Goal: Task Accomplishment & Management: Use online tool/utility

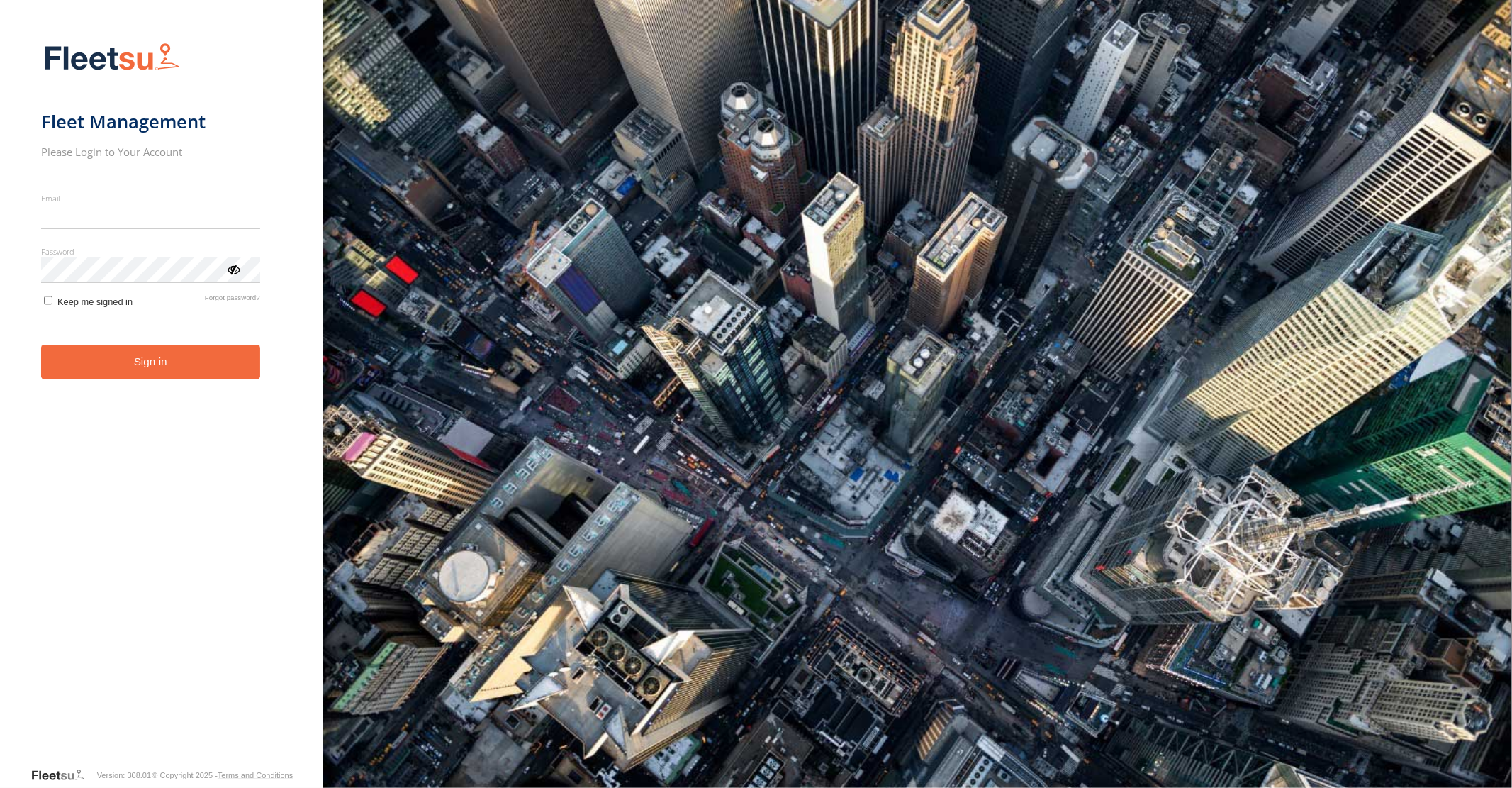
type input "**********"
click at [146, 378] on form "**********" at bounding box center [162, 401] width 242 height 733
click at [167, 363] on button "Sign in" at bounding box center [150, 361] width 219 height 34
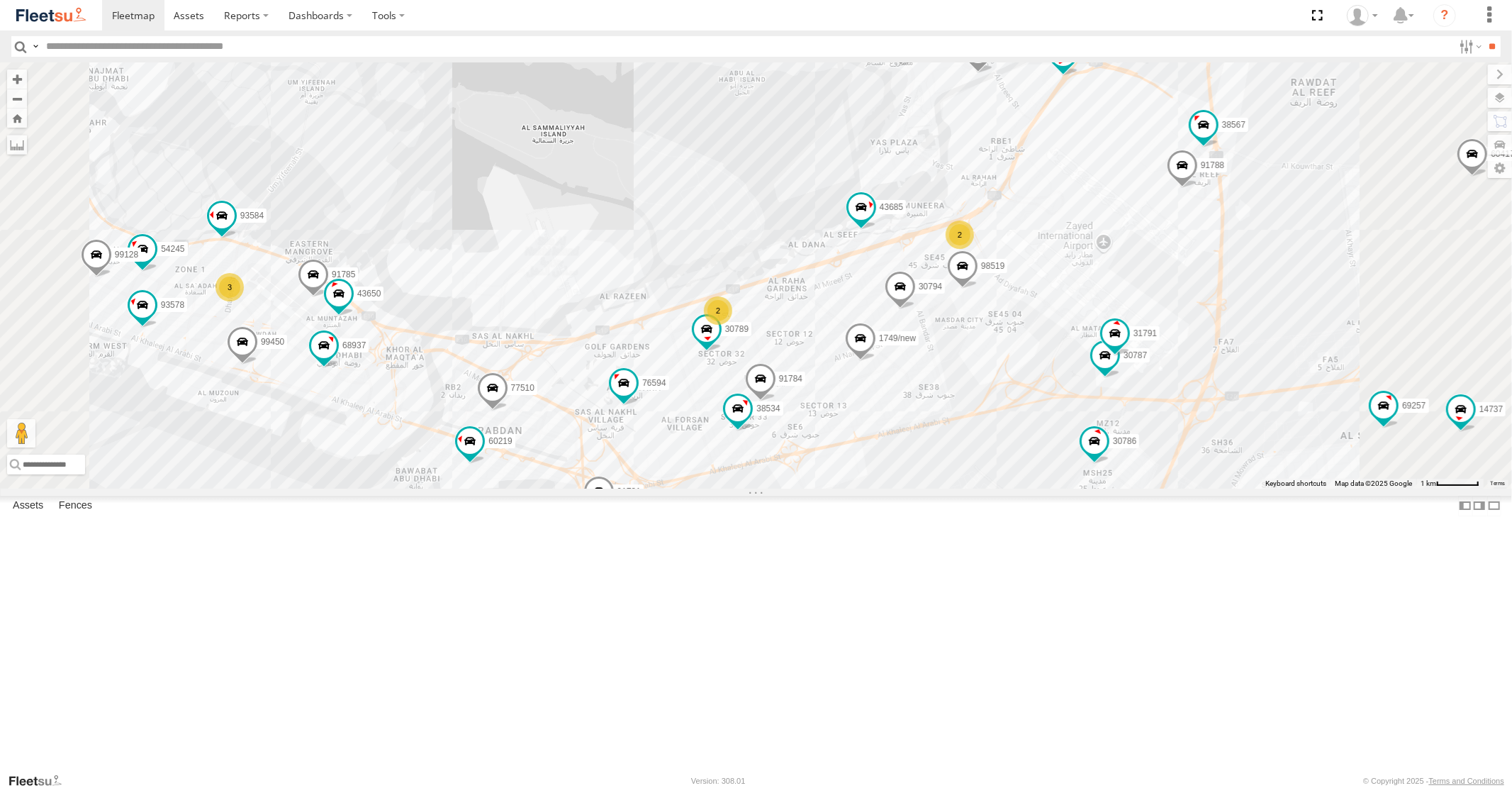
drag, startPoint x: 987, startPoint y: 281, endPoint x: 959, endPoint y: 446, distance: 167.4
click at [962, 438] on div "30427 45111 99476 30426 93664 88129 93586-auh 93580 61192 93591 30792 60417 385…" at bounding box center [756, 274] width 1512 height 426
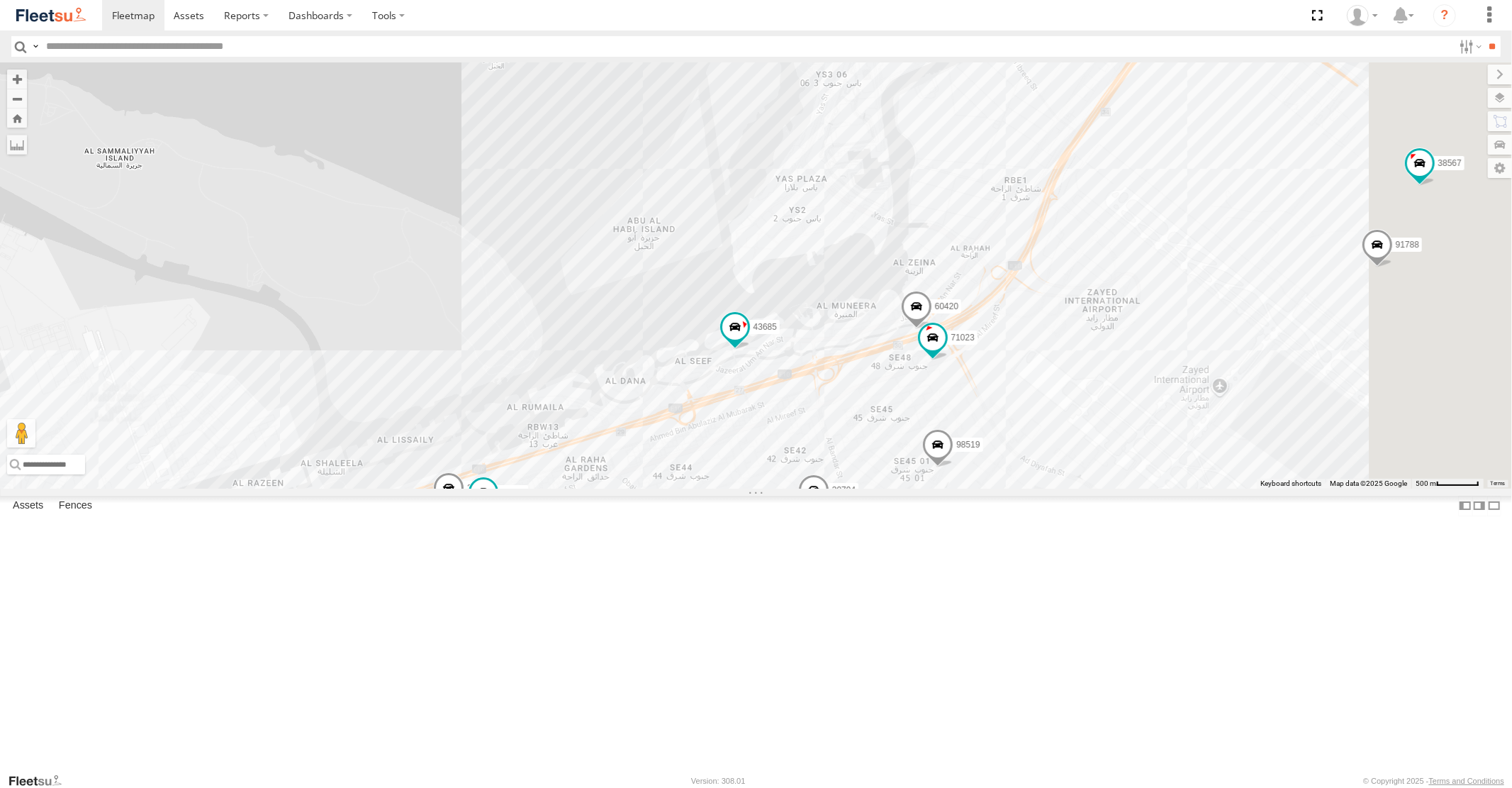
drag, startPoint x: 1171, startPoint y: 361, endPoint x: 974, endPoint y: 523, distance: 255.1
click at [978, 488] on div "30427 45111 99476 30426 93664 88129 93586-auh 93580 61192 93591 30792 60417 385…" at bounding box center [756, 274] width 1512 height 426
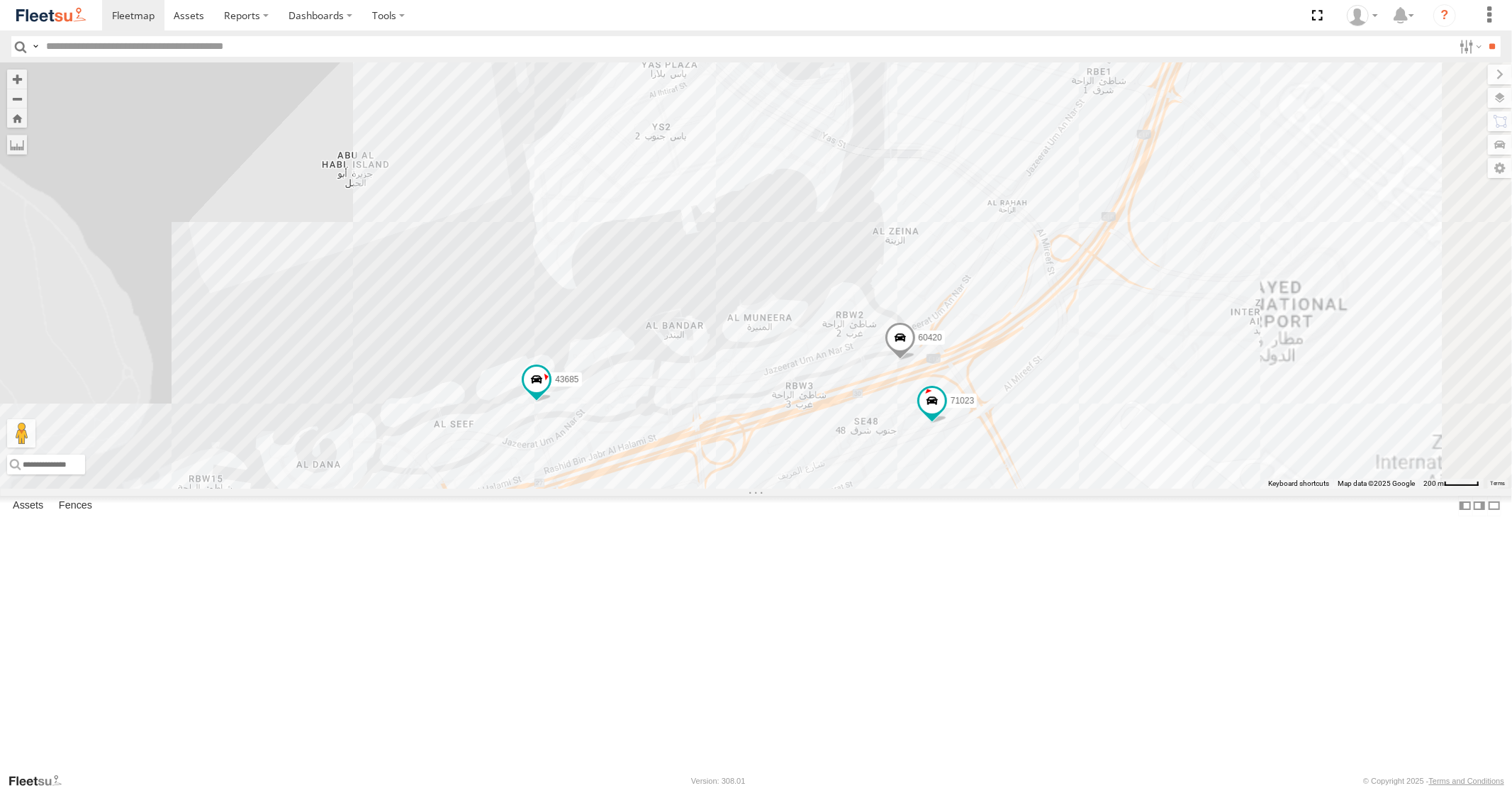
click at [915, 361] on span at bounding box center [899, 341] width 32 height 38
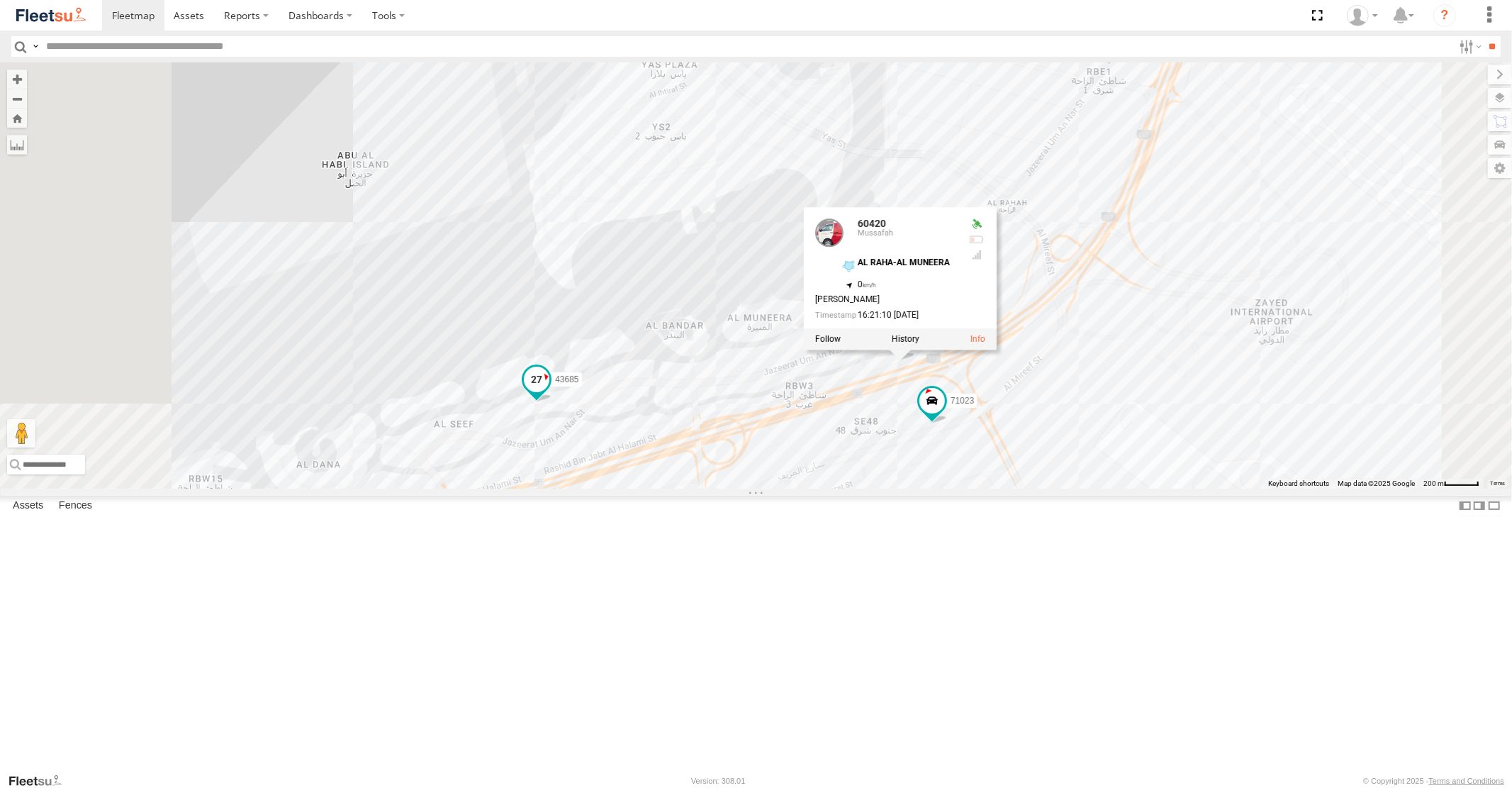
click at [550, 392] on span at bounding box center [536, 379] width 26 height 26
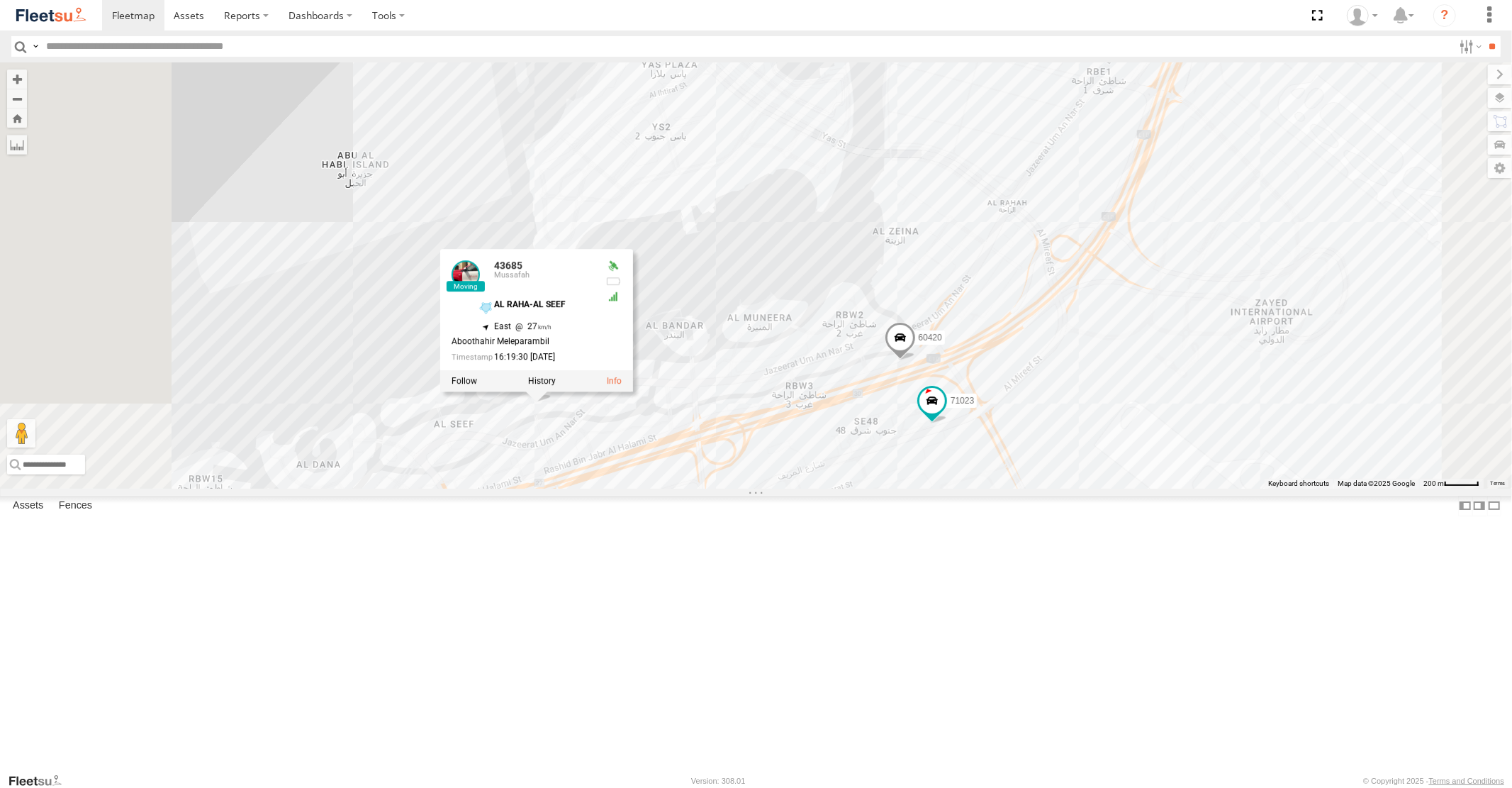
drag, startPoint x: 817, startPoint y: 591, endPoint x: 988, endPoint y: 500, distance: 193.7
click at [966, 488] on div "30427 45111 99476 30426 93664 88129 93586-auh 93580 61192 93591 30792 60417 385…" at bounding box center [756, 274] width 1512 height 426
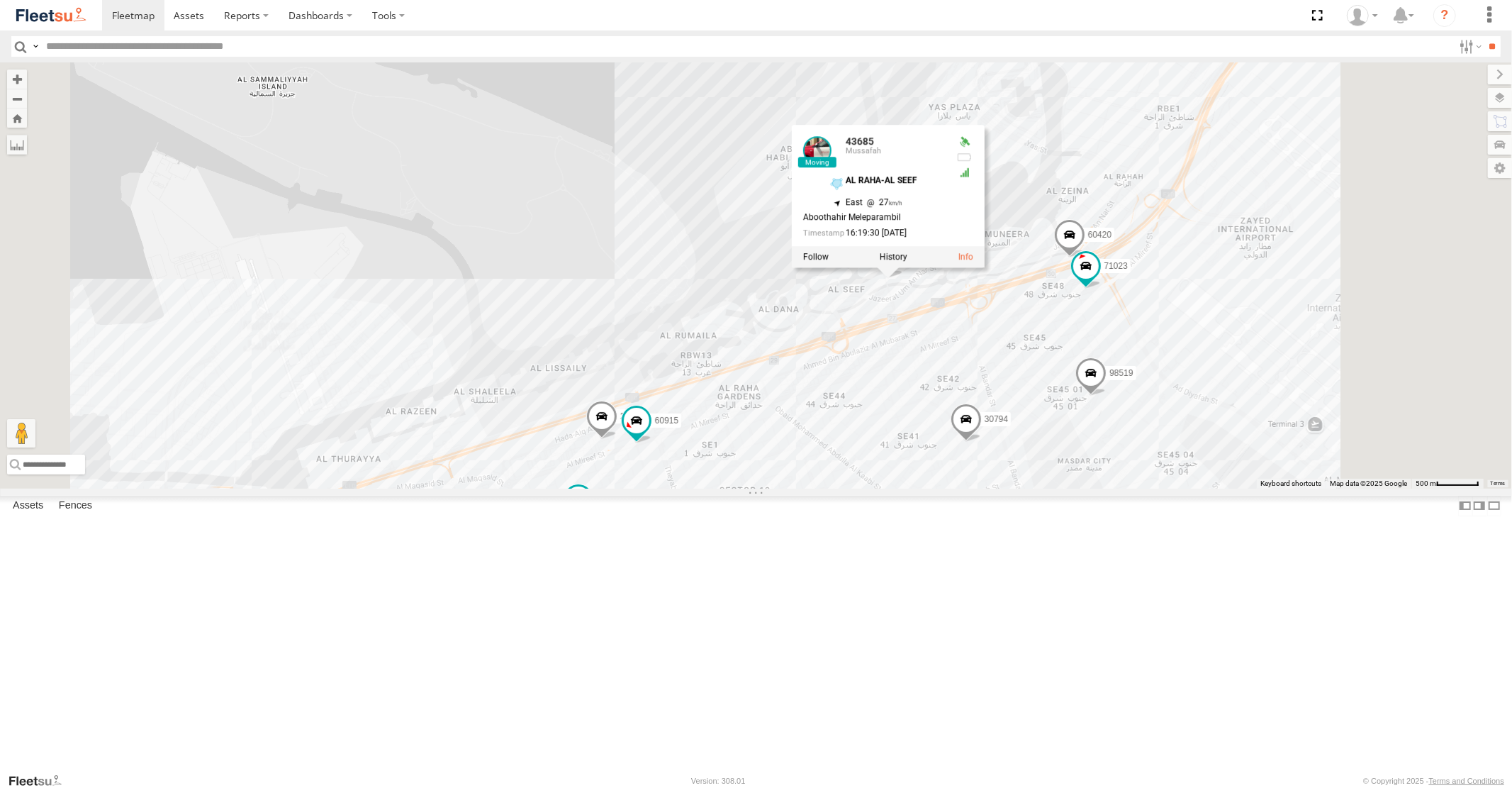
drag, startPoint x: 1399, startPoint y: 328, endPoint x: 1283, endPoint y: 537, distance: 239.0
click at [1285, 488] on div "30427 45111 99476 30426 93664 88129 93586-auh 93580 61192 93591 30792 60417 385…" at bounding box center [756, 274] width 1512 height 426
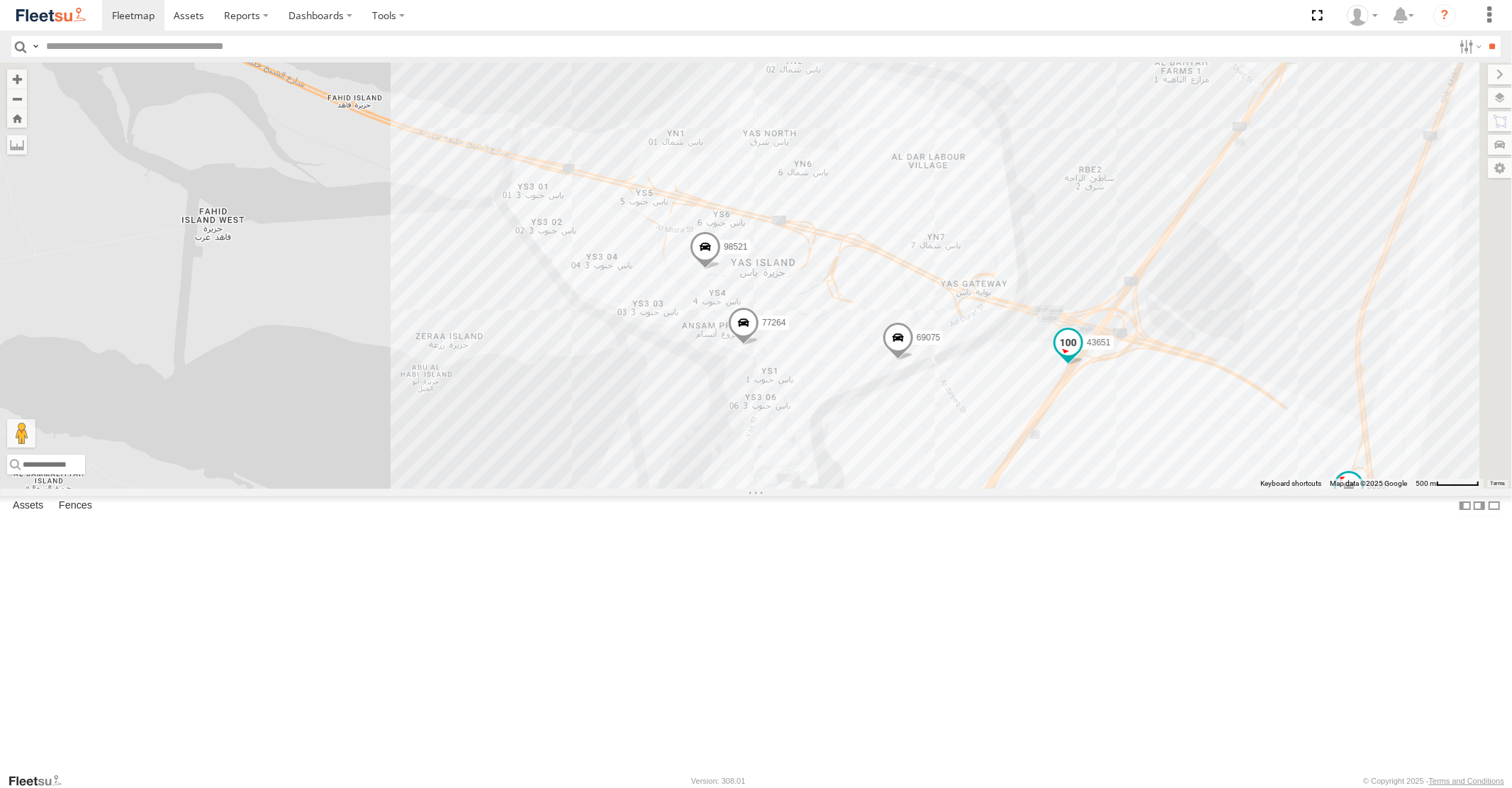
click at [1081, 356] on span at bounding box center [1068, 343] width 26 height 26
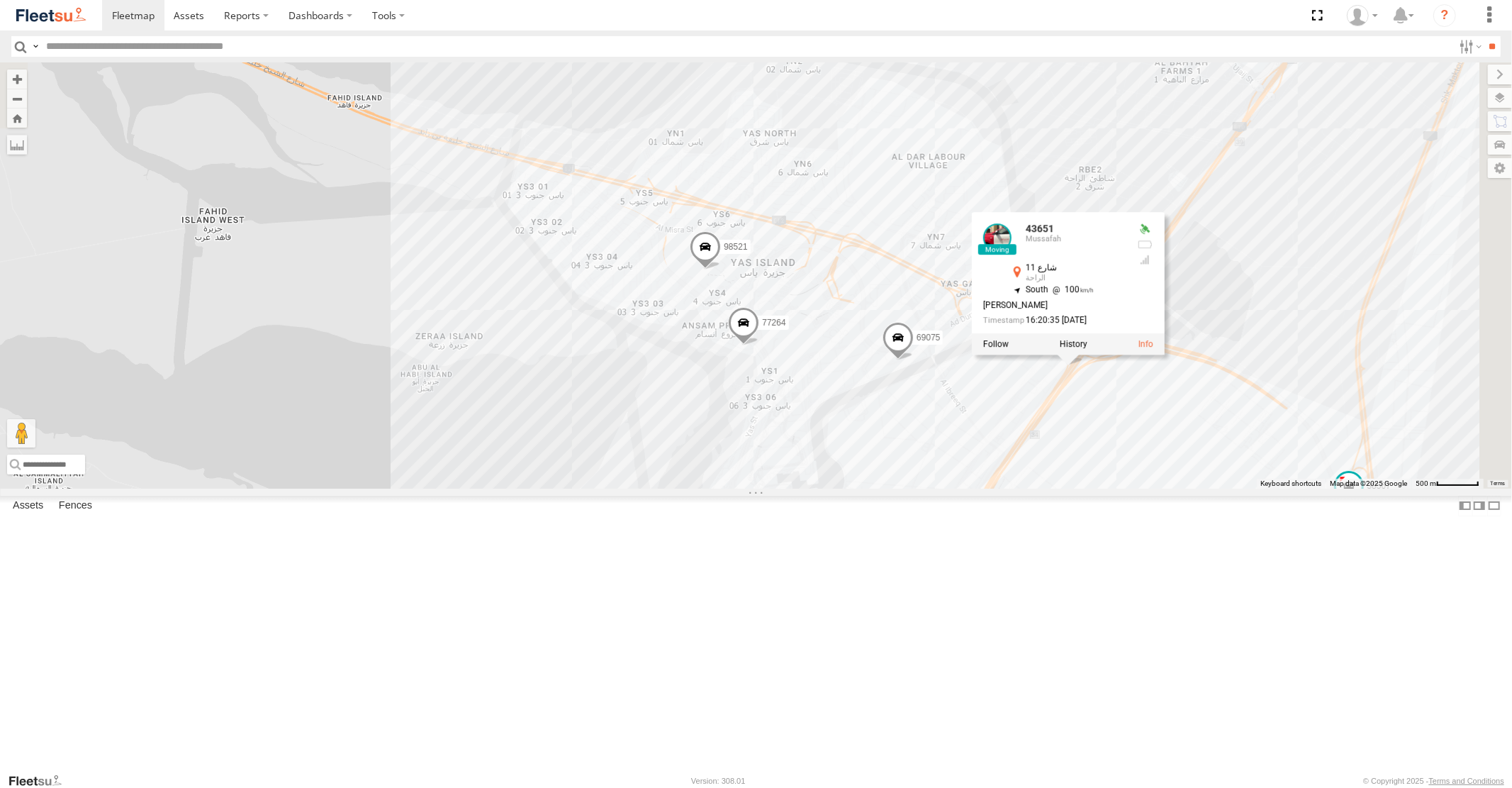
click at [914, 361] on span at bounding box center [897, 341] width 32 height 38
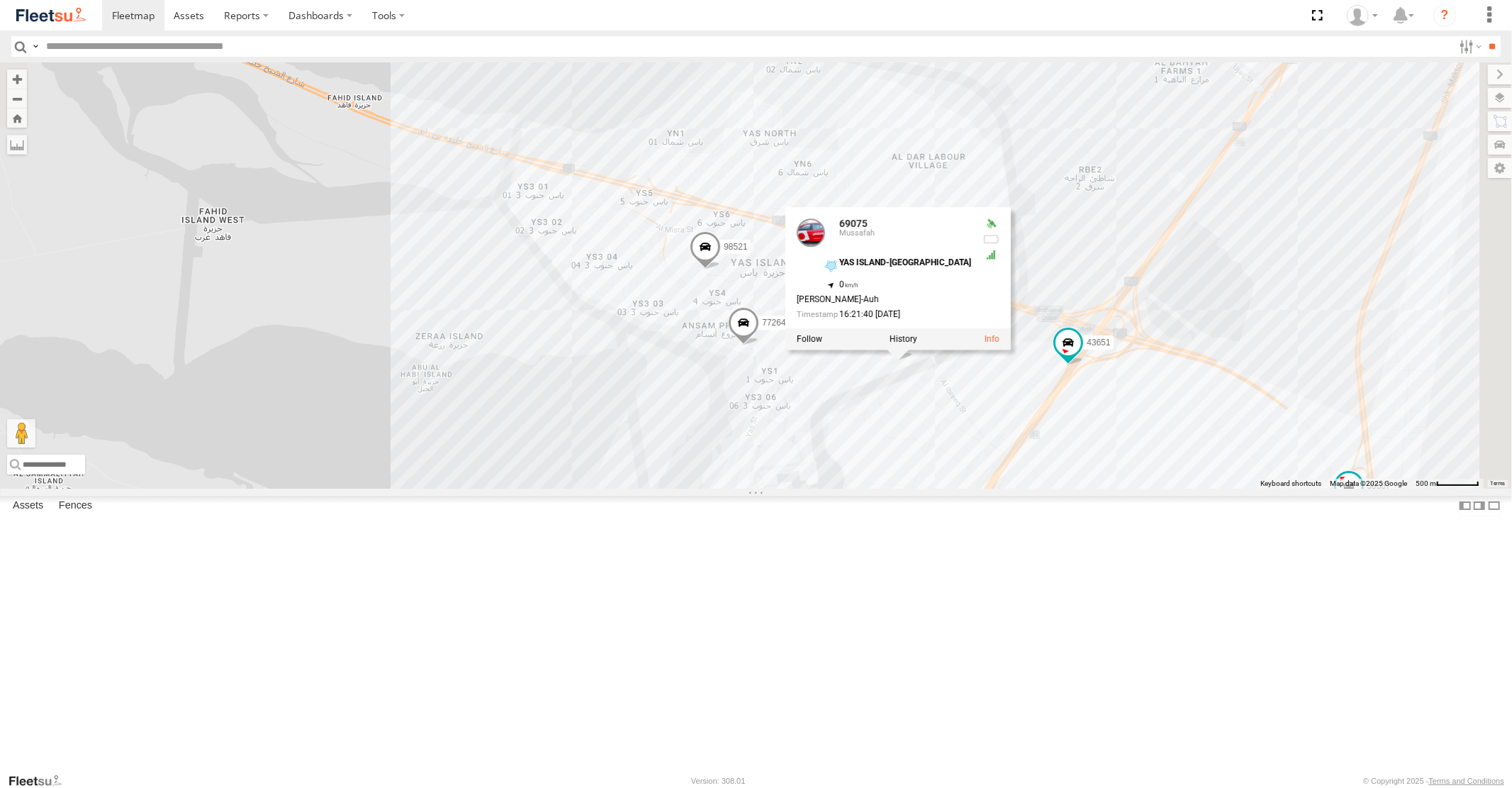
click at [759, 345] on span at bounding box center [744, 326] width 32 height 38
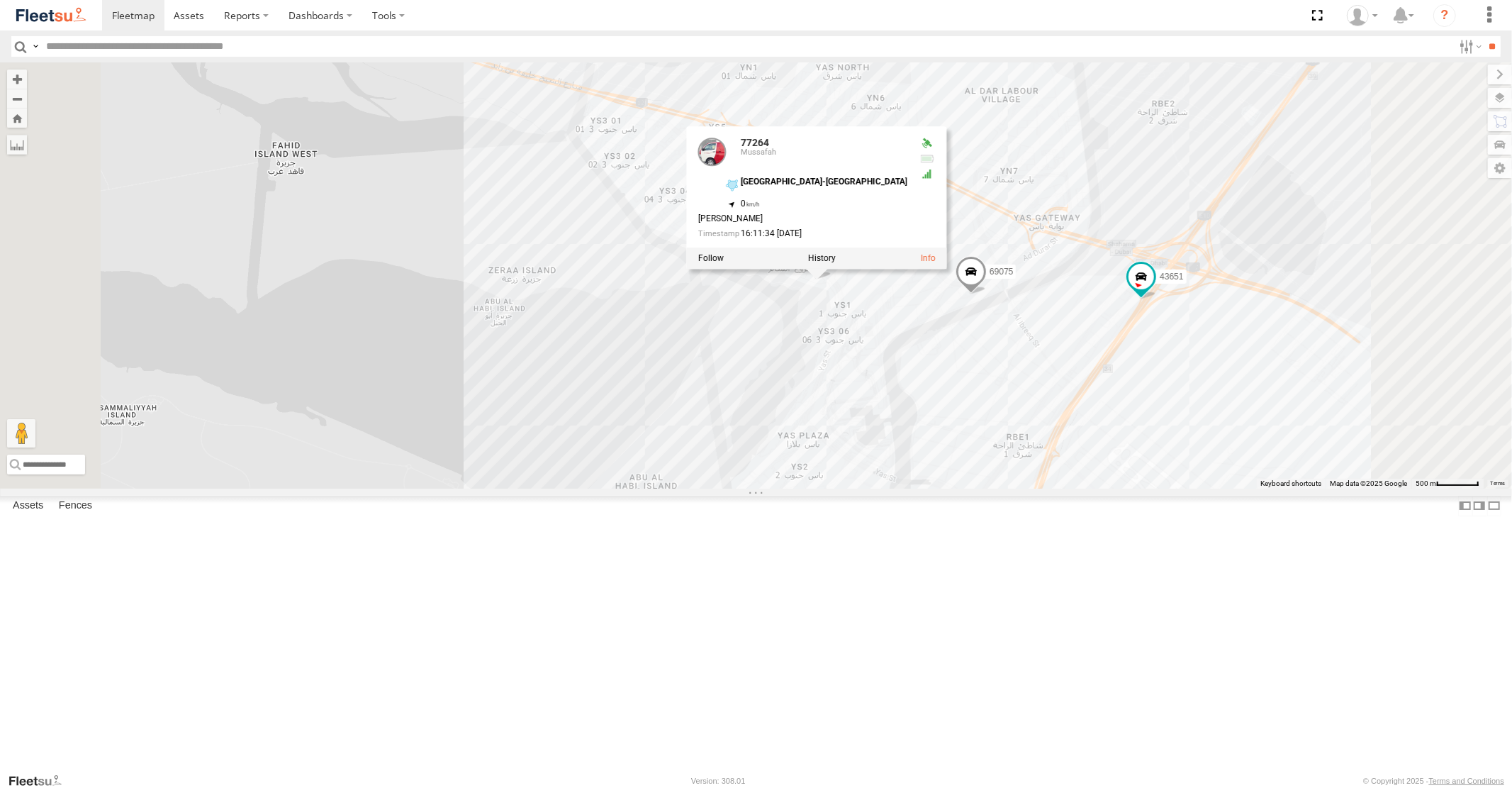
drag, startPoint x: 986, startPoint y: 690, endPoint x: 1033, endPoint y: 487, distance: 208.4
click at [1024, 488] on div "30427 45111 99476 30426 93664 88129 93586-auh 93580 61192 93591 30792 60417 385…" at bounding box center [756, 274] width 1512 height 426
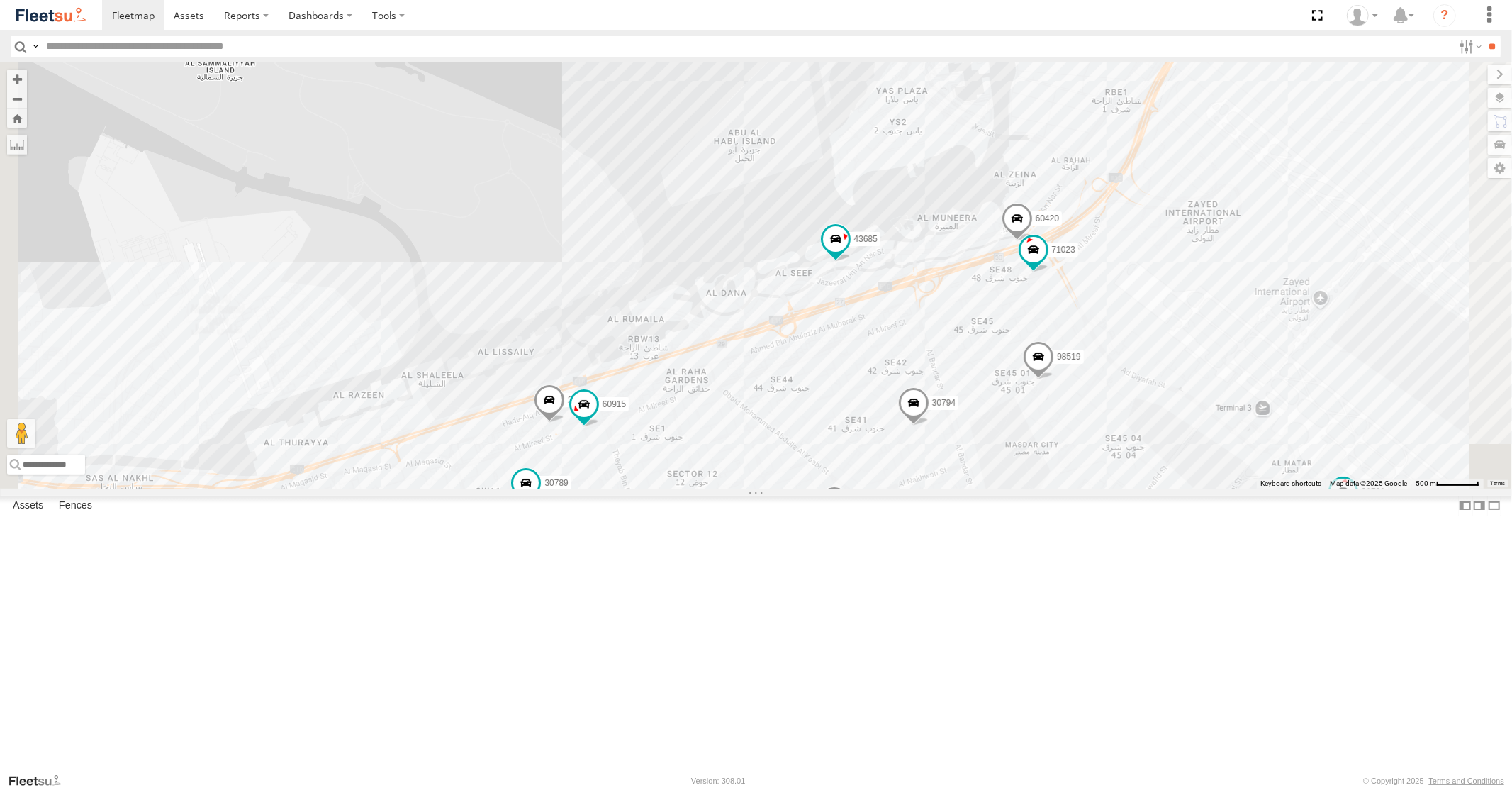
drag, startPoint x: 865, startPoint y: 581, endPoint x: 961, endPoint y: 373, distance: 229.1
click at [934, 420] on div "30427 45111 99476 30426 93664 88129 93586-auh 93580 61192 93591 30792 60417 385…" at bounding box center [756, 274] width 1512 height 426
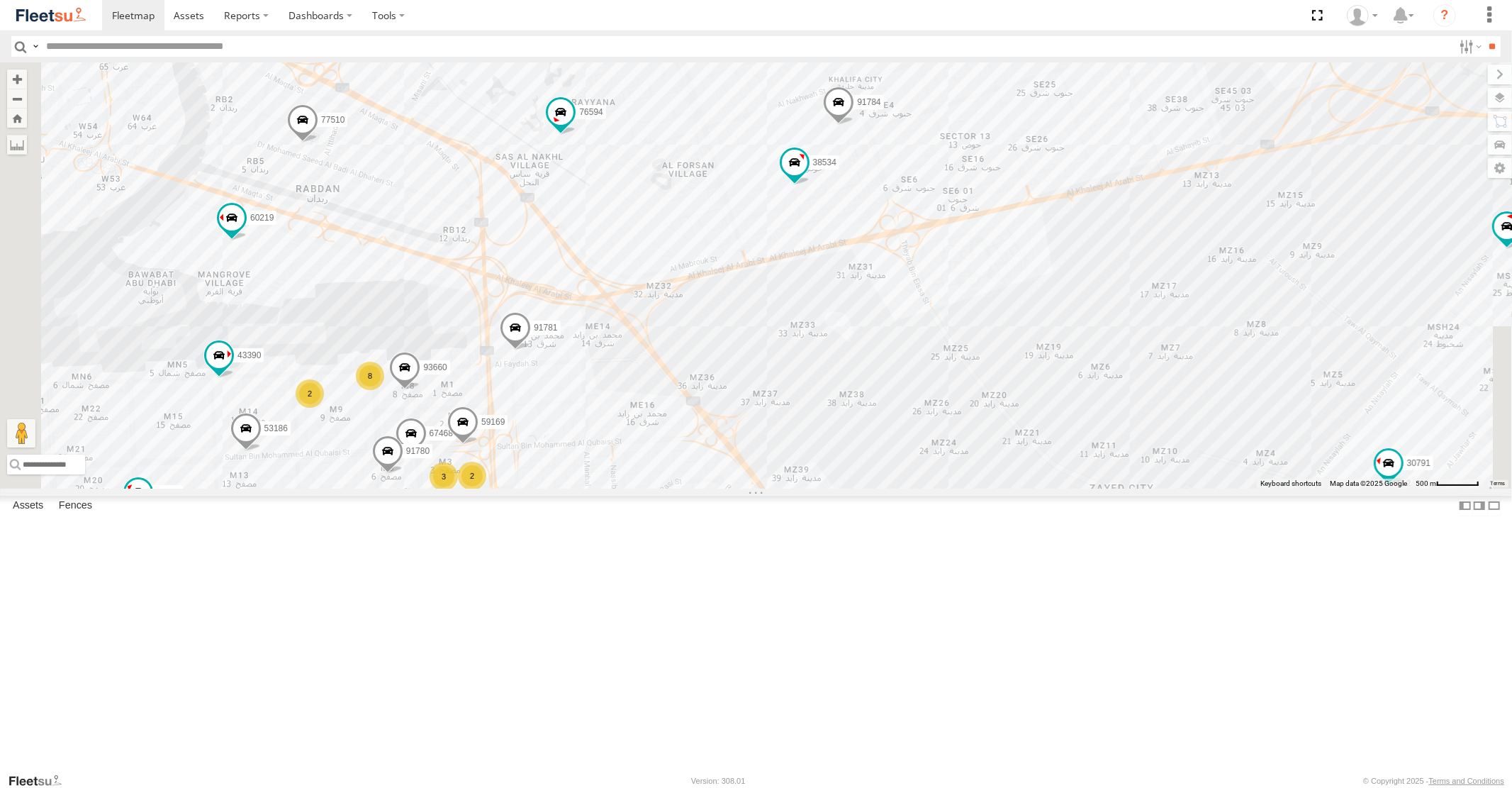
drag, startPoint x: 689, startPoint y: 561, endPoint x: 818, endPoint y: 417, distance: 193.3
click at [810, 434] on div "30427 45111 99476 30426 93664 88129 93586-auh 93580 61192 93591 30792 60417 385…" at bounding box center [756, 274] width 1512 height 426
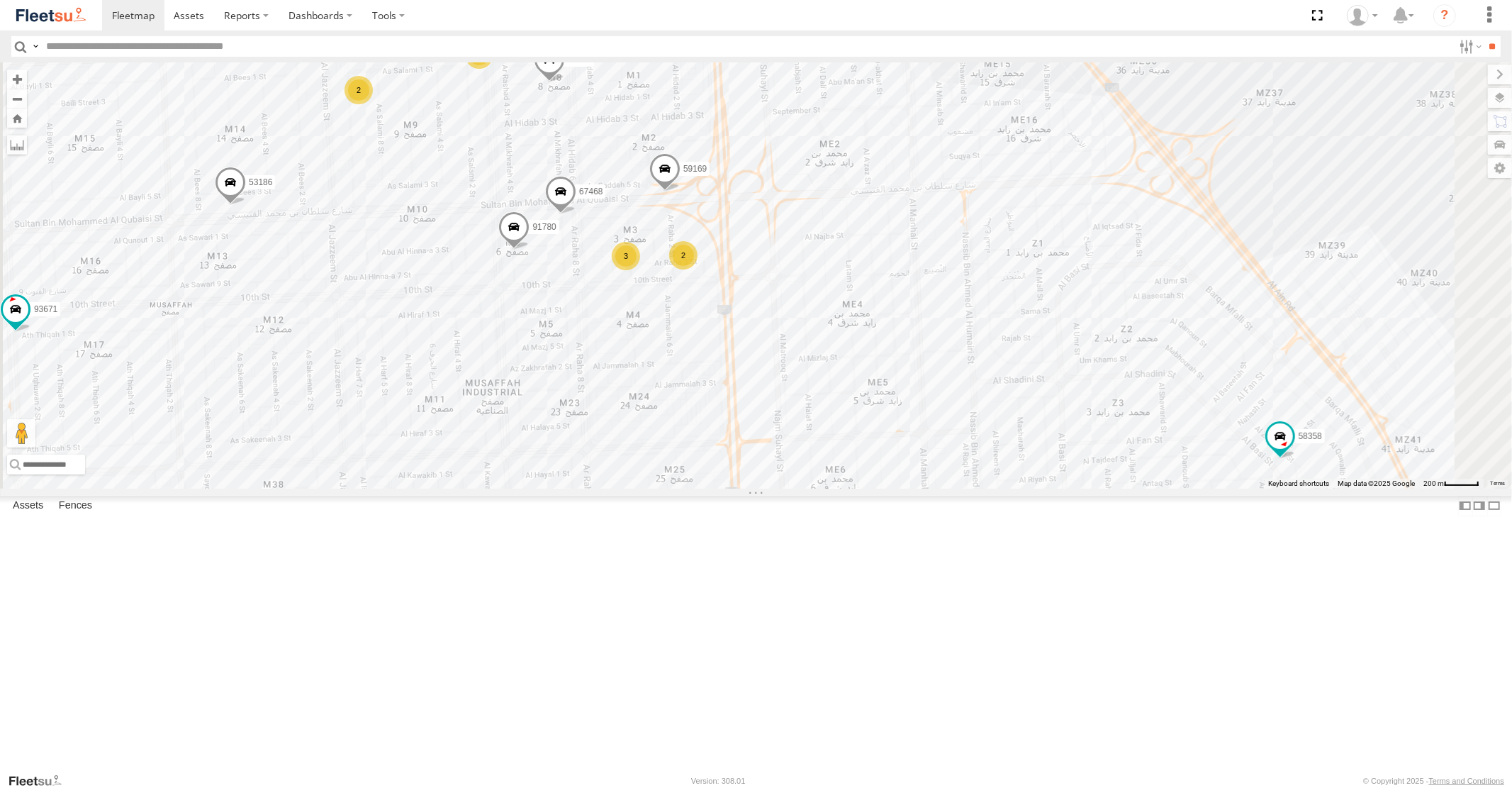
drag, startPoint x: 953, startPoint y: 337, endPoint x: 950, endPoint y: 449, distance: 112.0
click at [950, 449] on div "30427 45111 99476 30426 93664 88129 93586-auh 93580 61192 93591 30792 60417 385…" at bounding box center [756, 274] width 1512 height 426
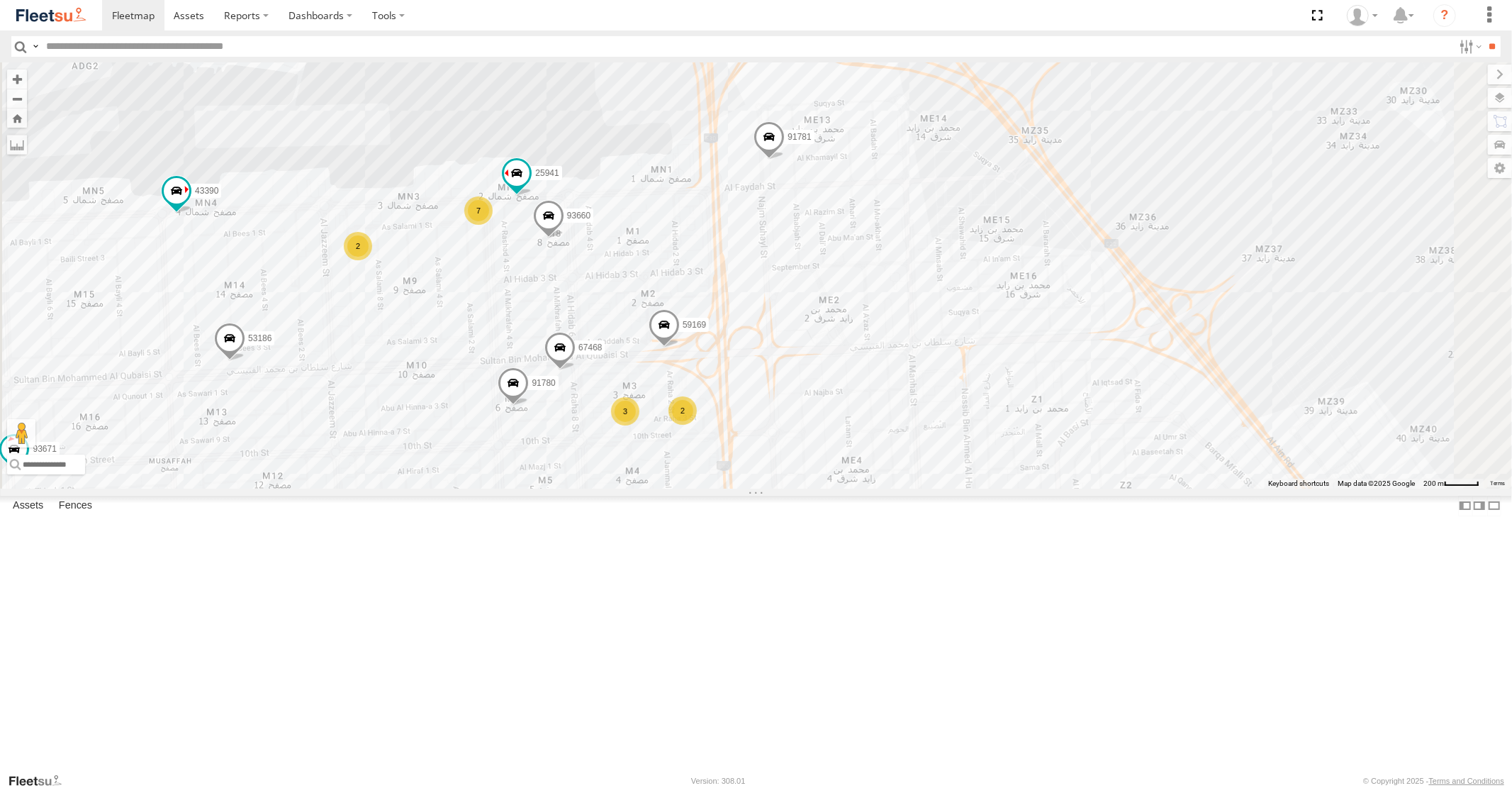
click at [679, 348] on span at bounding box center [663, 329] width 32 height 38
